Goal: Manage account settings

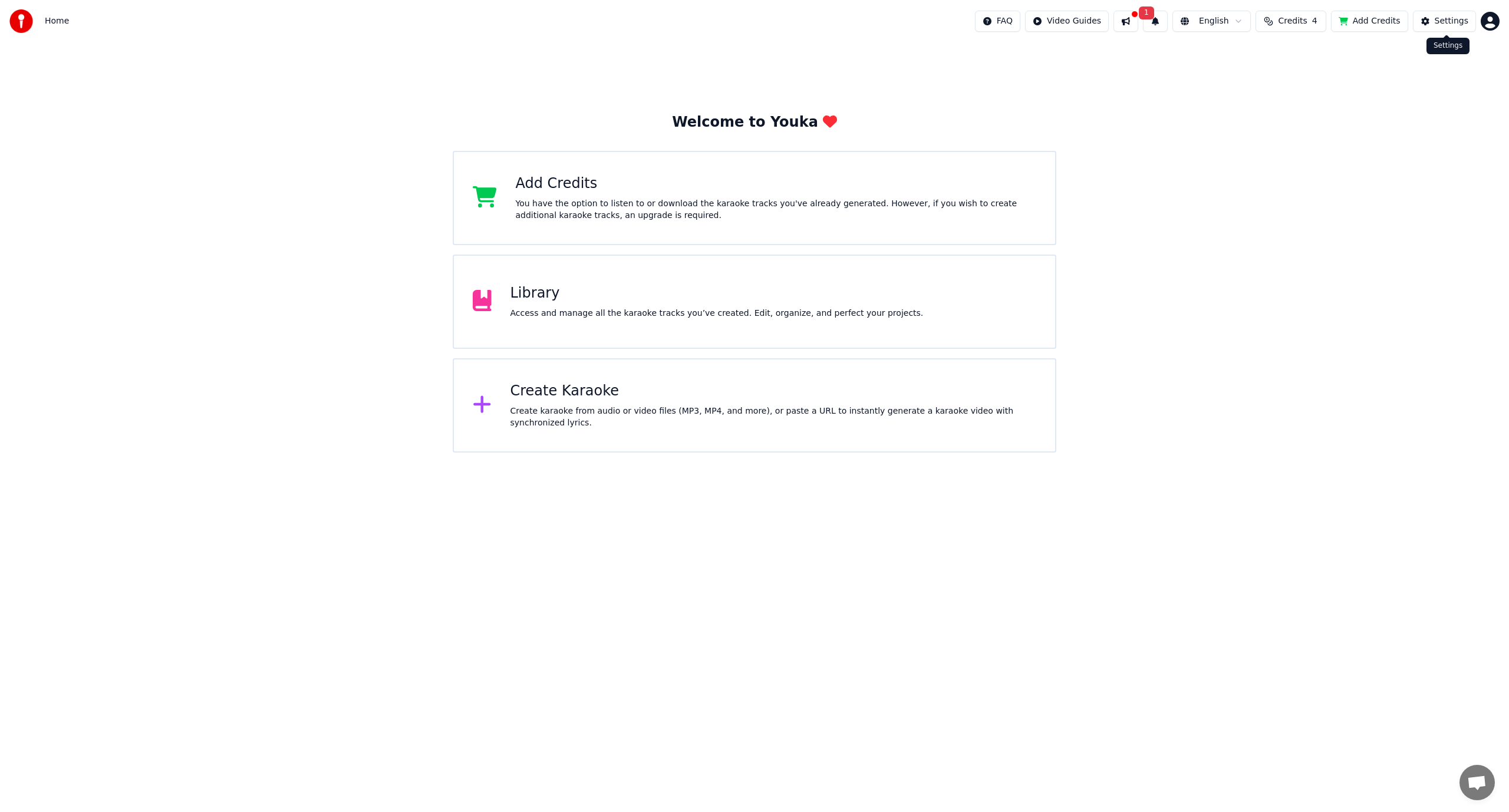
click at [1449, 17] on div "Settings" at bounding box center [1451, 21] width 33 height 11
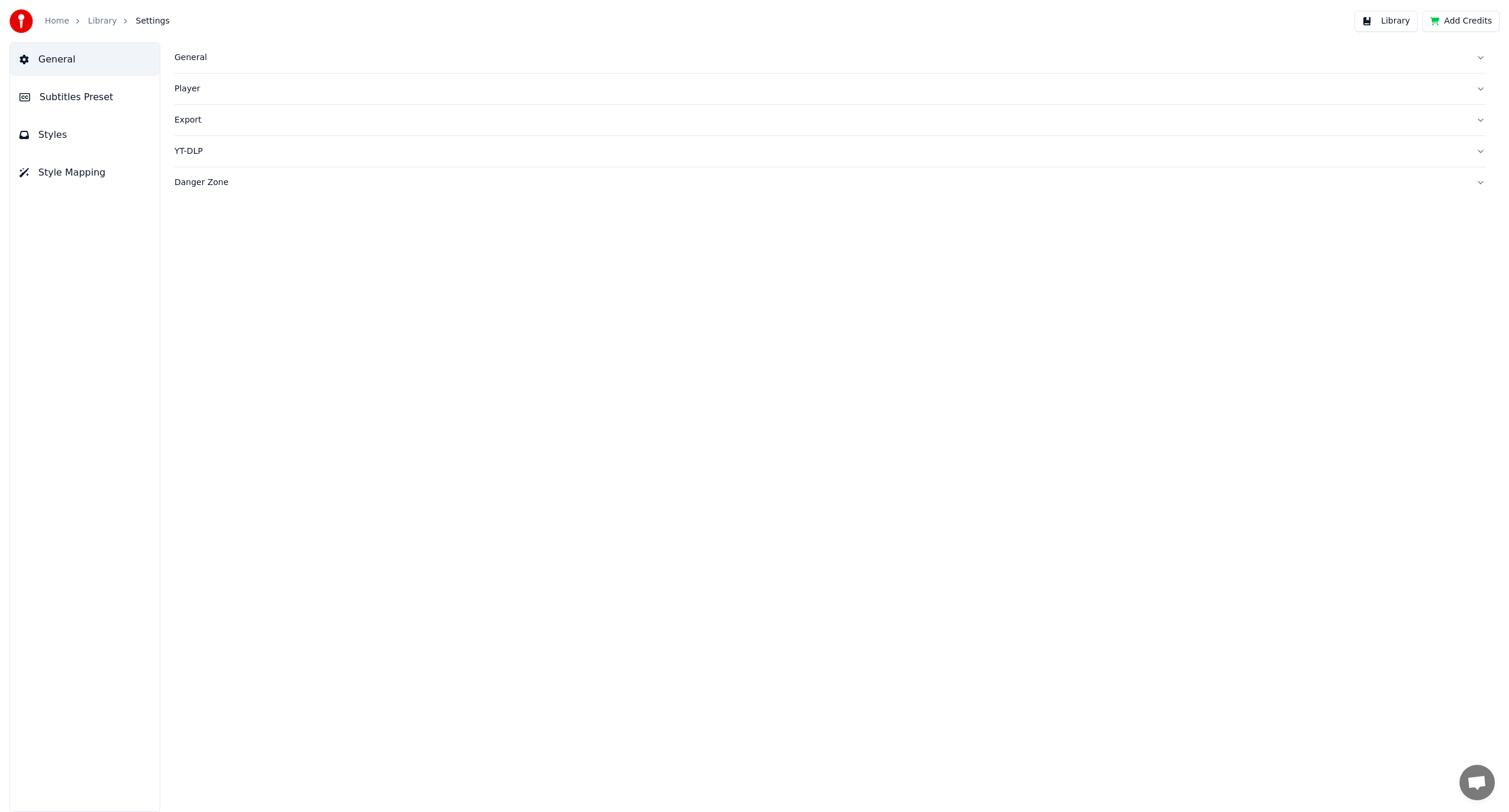
click at [19, 14] on img at bounding box center [21, 21] width 24 height 24
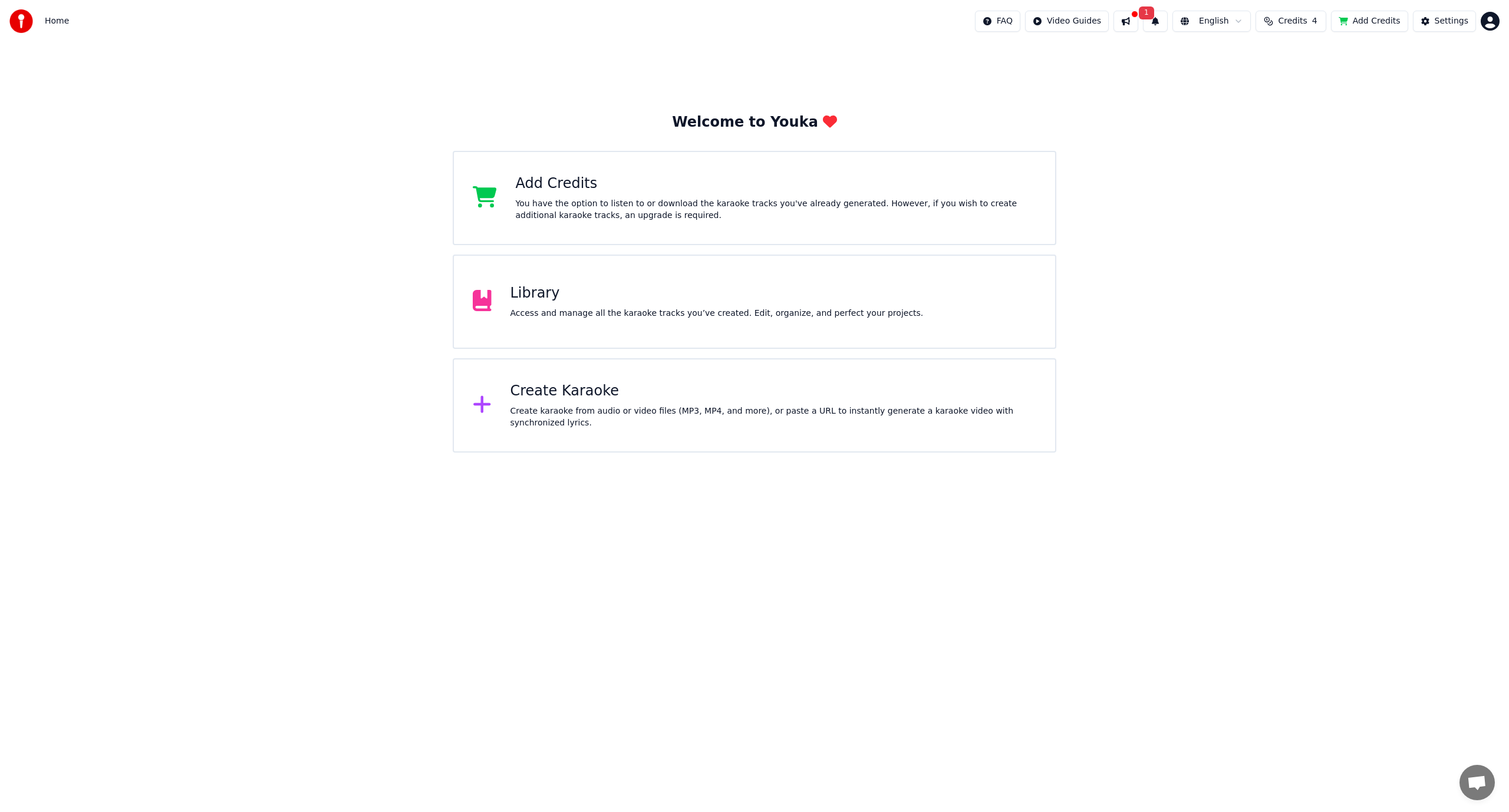
click at [1154, 17] on span "1" at bounding box center [1147, 12] width 16 height 13
click at [1138, 20] on button at bounding box center [1126, 21] width 24 height 21
click at [1485, 20] on html "Home FAQ Video Guides 1 English Credits 4 Add Credits Settings Welcome to Youka…" at bounding box center [754, 226] width 1509 height 452
click at [1405, 70] on span "Billing" at bounding box center [1406, 75] width 25 height 11
